Goal: Obtain resource: Download file/media

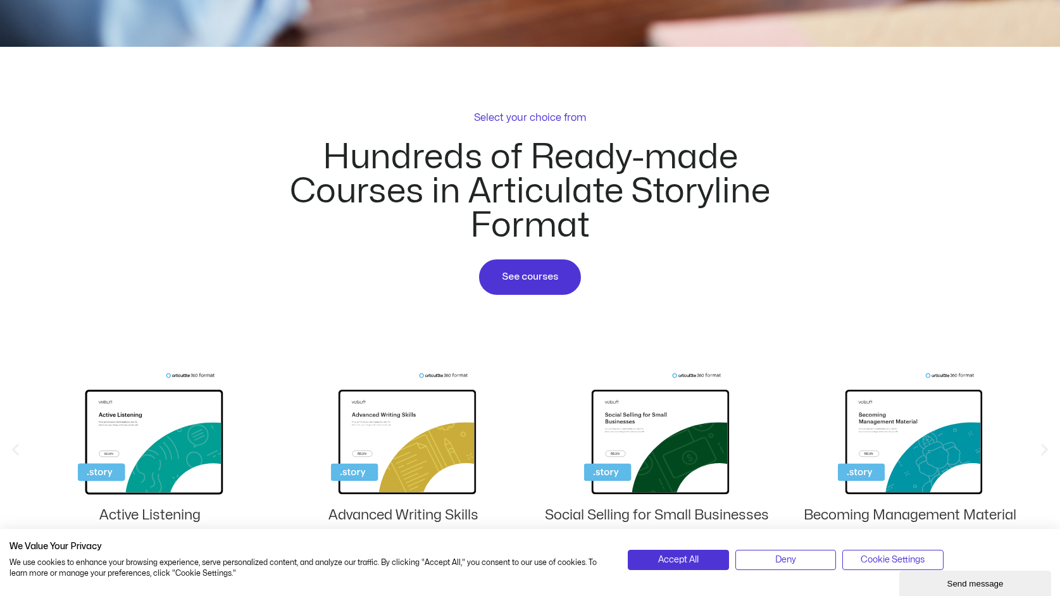
scroll to position [592, 0]
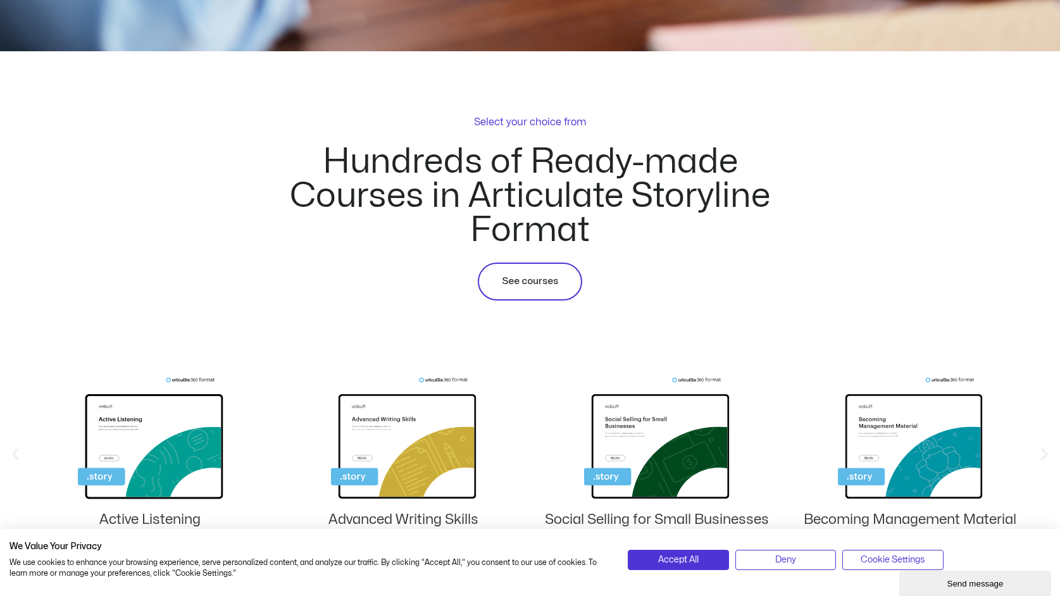
click at [538, 264] on link "See courses" at bounding box center [530, 282] width 104 height 38
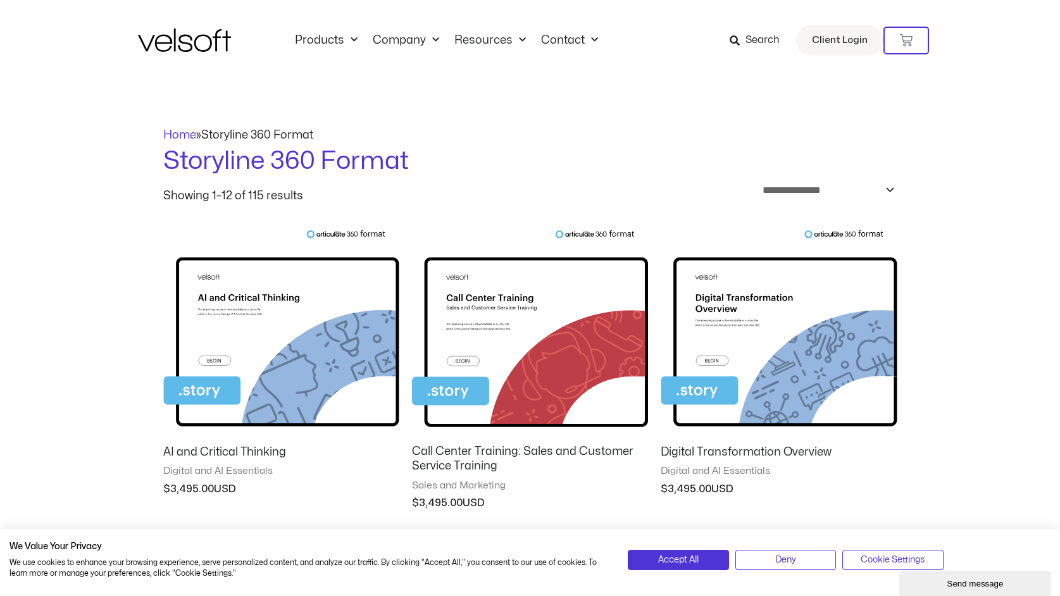
click at [500, 369] on img at bounding box center [530, 333] width 236 height 206
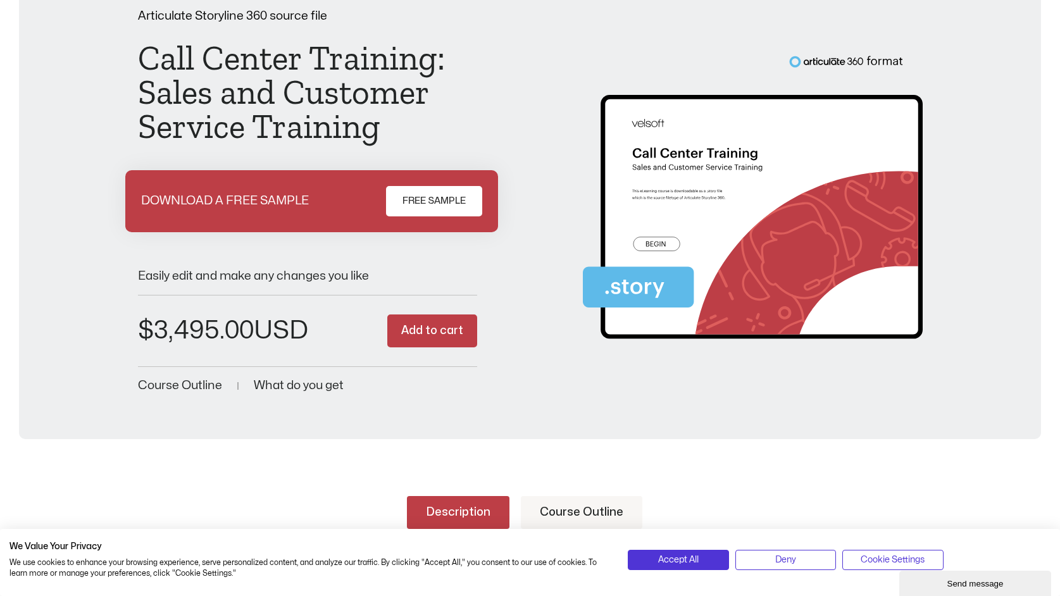
scroll to position [80, 0]
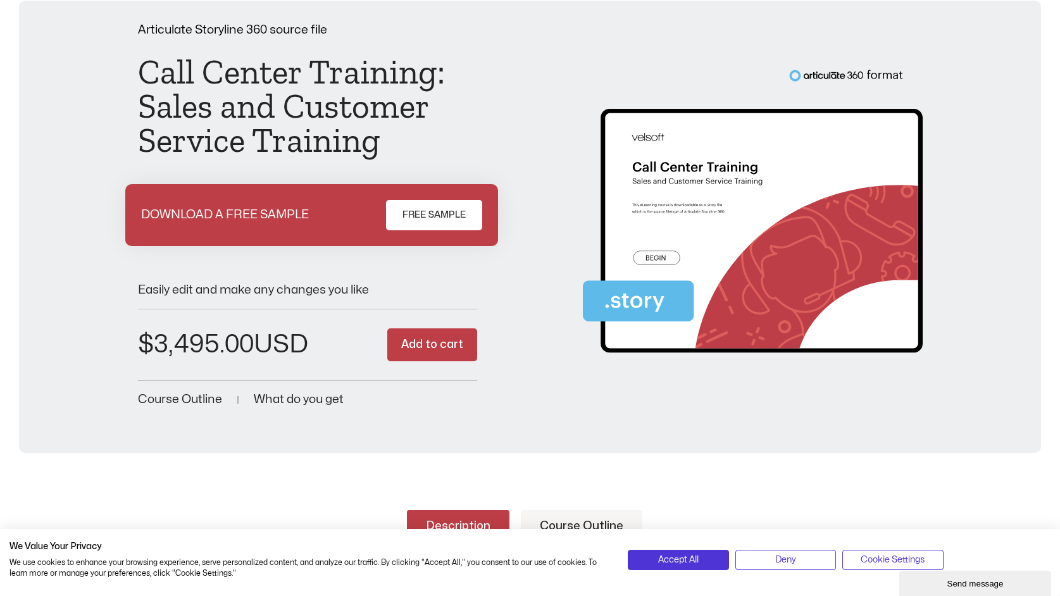
click at [450, 219] on span "FREE SAMPLE" at bounding box center [433, 215] width 63 height 15
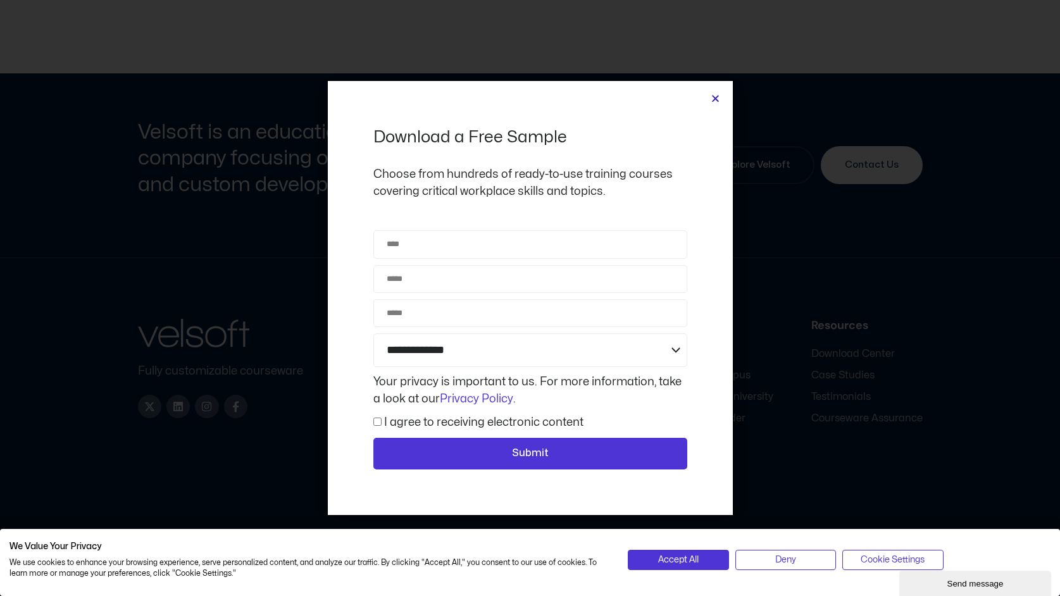
scroll to position [1155, 0]
click at [710, 104] on div "**********" at bounding box center [530, 297] width 405 height 433
click at [712, 101] on icon "Close" at bounding box center [715, 98] width 9 height 9
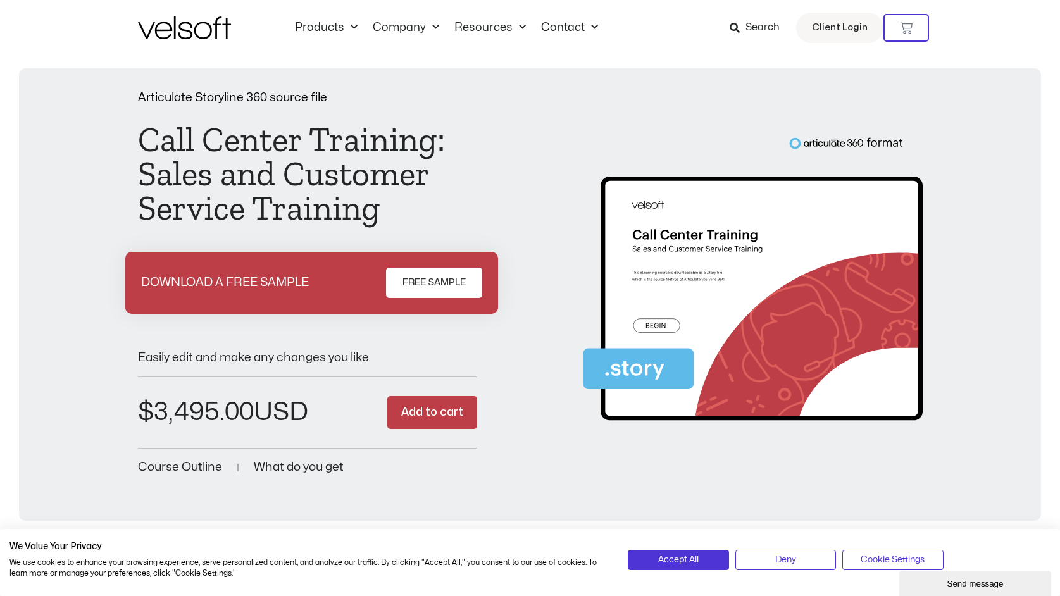
scroll to position [0, 0]
